Goal: Answer question/provide support

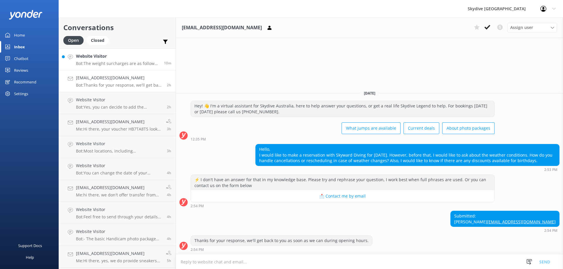
click at [128, 64] on p "Bot: The weight surcharges are as follows, payable at the drop zone: - 94kg - 1…" at bounding box center [118, 63] width 84 height 5
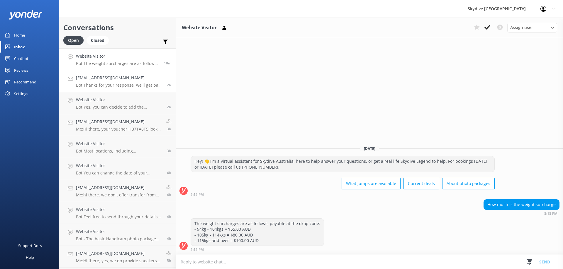
click at [96, 80] on h4 "[EMAIL_ADDRESS][DOMAIN_NAME]" at bounding box center [119, 78] width 86 height 6
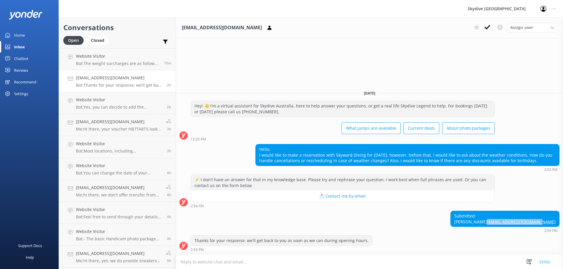
drag, startPoint x: 556, startPoint y: 223, endPoint x: 494, endPoint y: 223, distance: 62.2
click at [494, 223] on div "Submitted: [PERSON_NAME] [PERSON_NAME][EMAIL_ADDRESS][DOMAIN_NAME] 2:54 PM" at bounding box center [369, 222] width 387 height 22
copy link "[EMAIL_ADDRESS][DOMAIN_NAME]"
drag, startPoint x: 284, startPoint y: 155, endPoint x: 258, endPoint y: 142, distance: 29.8
click at [258, 145] on div "Hello, I would like to make a reservation with Skyward Diving for [DATE]. Howev…" at bounding box center [407, 155] width 303 height 21
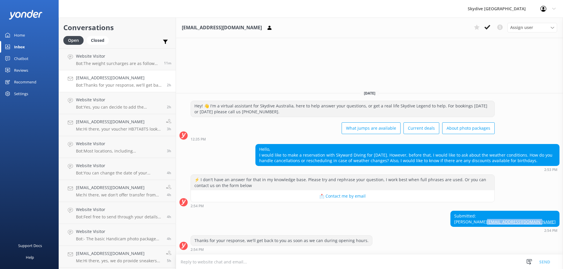
copy div "I would like to make a reservation with Skyward Diving for [DATE]. However, bef…"
click at [261, 261] on textarea at bounding box center [369, 262] width 387 height 14
paste textarea "If your skydive is cancelled due to weather, you can reschedule [DATE] or ask f…"
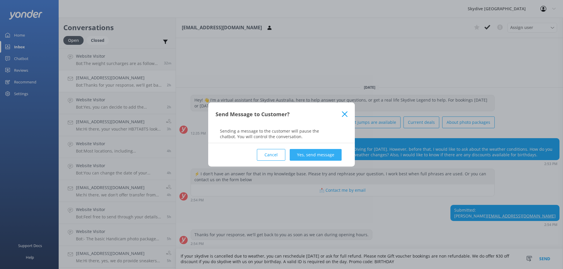
type textarea "If your skydive is cancelled due to weather, you can reschedule [DATE] or ask f…"
click at [310, 150] on button "Yes, send message" at bounding box center [316, 155] width 52 height 12
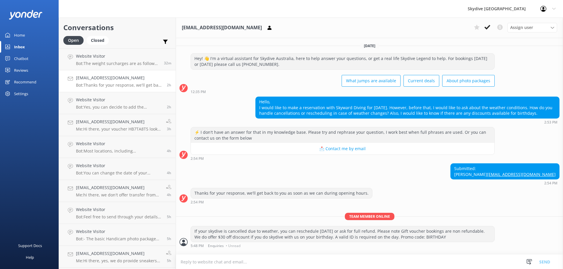
scroll to position [8, 0]
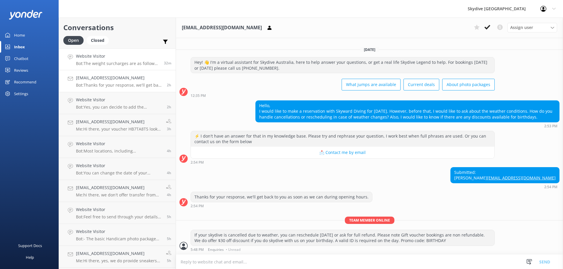
click at [113, 60] on div "Website Visitor Bot: The weight surcharges are as follows, payable at the drop …" at bounding box center [118, 59] width 84 height 13
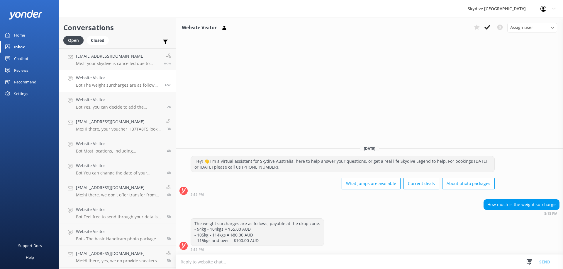
click at [128, 92] on link "Website Visitor Bot: The weight surcharges are as follows, payable at the drop …" at bounding box center [117, 81] width 117 height 22
click at [125, 61] on div "[EMAIL_ADDRESS][DOMAIN_NAME] Me: If your skydive is cancelled due to weather, y…" at bounding box center [118, 59] width 84 height 13
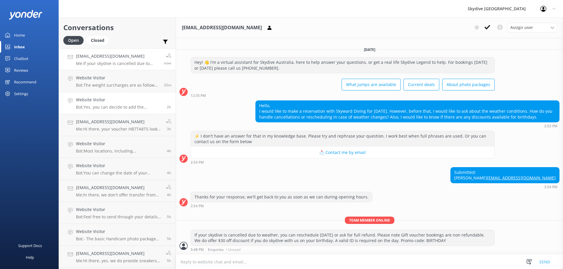
scroll to position [8, 0]
click at [122, 108] on p "Bot: Yes, you can decide to add the Handicam Photo and Video Packages upon arri…" at bounding box center [119, 107] width 86 height 5
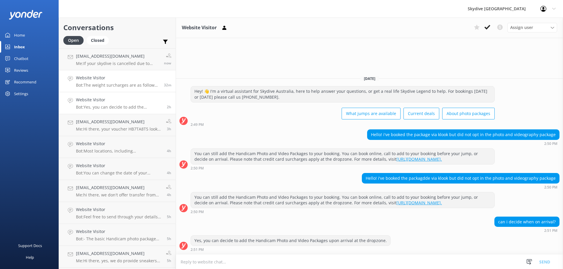
click at [124, 89] on link "Website Visitor Bot: The weight surcharges are as follows, payable at the drop …" at bounding box center [117, 81] width 117 height 22
